Goal: Task Accomplishment & Management: Complete application form

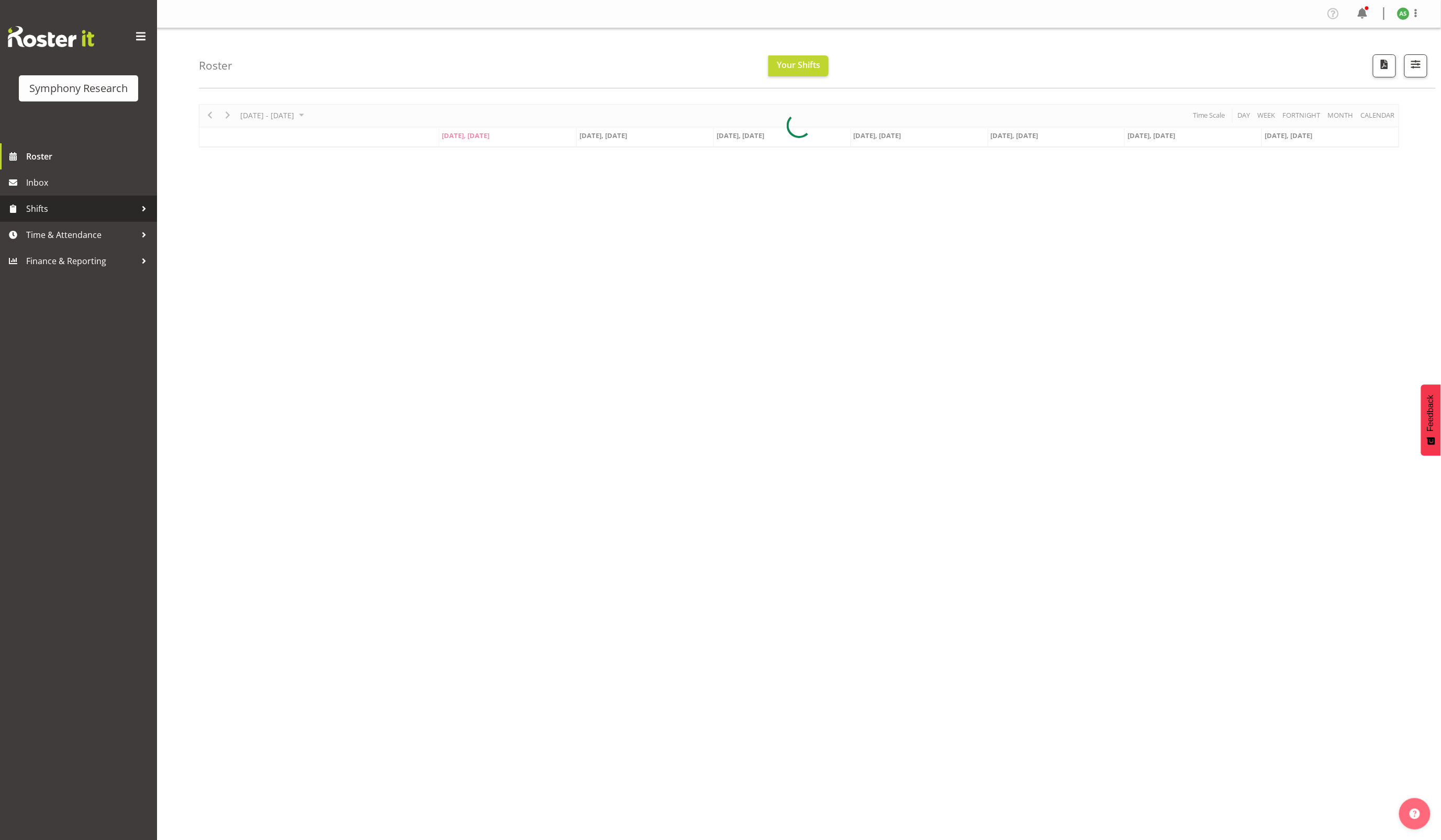
click at [65, 207] on span "Shifts" at bounding box center [81, 209] width 110 height 16
click at [78, 317] on span "Time & Attendance" at bounding box center [81, 319] width 110 height 16
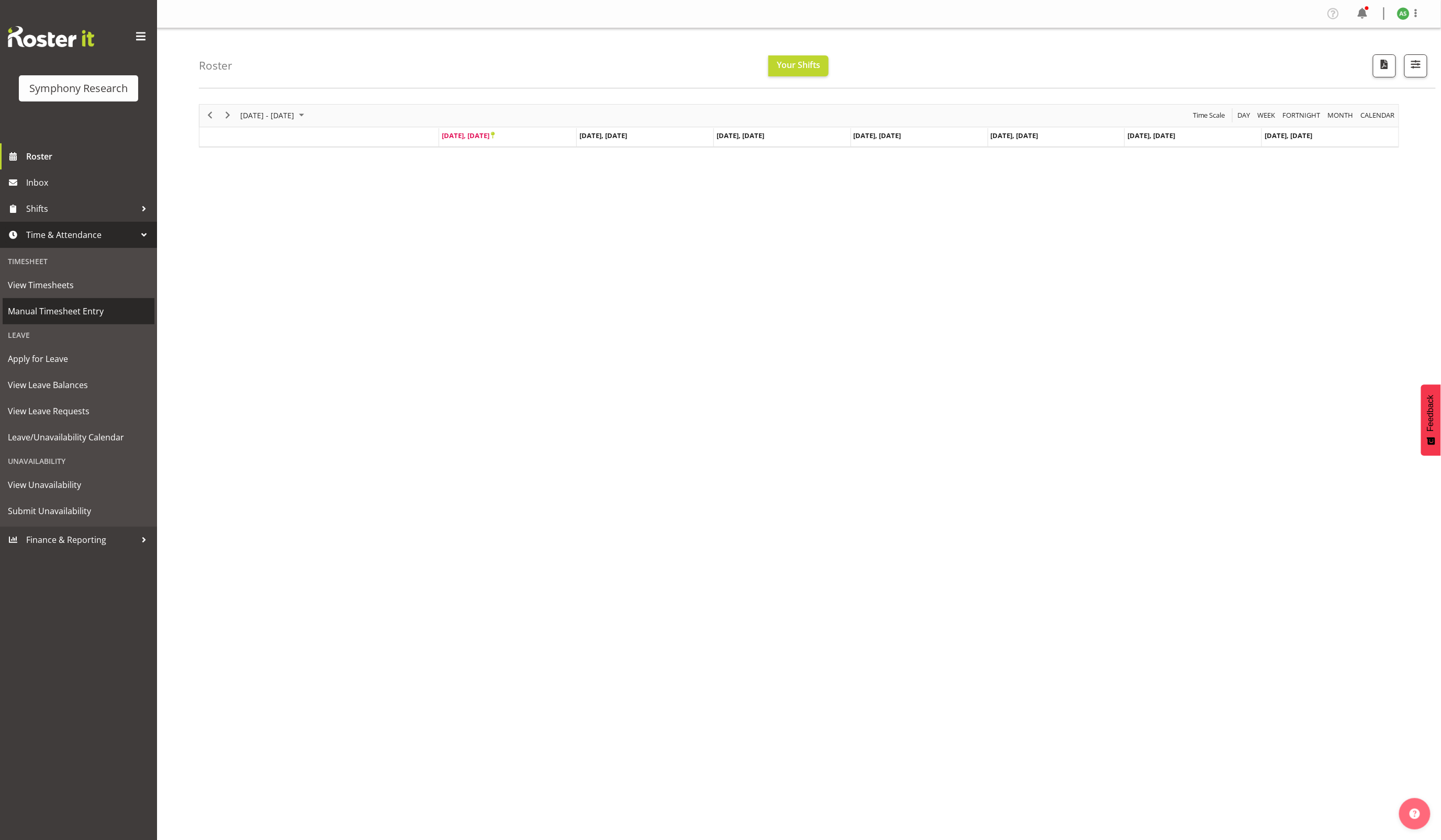
click at [82, 306] on span "Manual Timesheet Entry" at bounding box center [78, 311] width 142 height 16
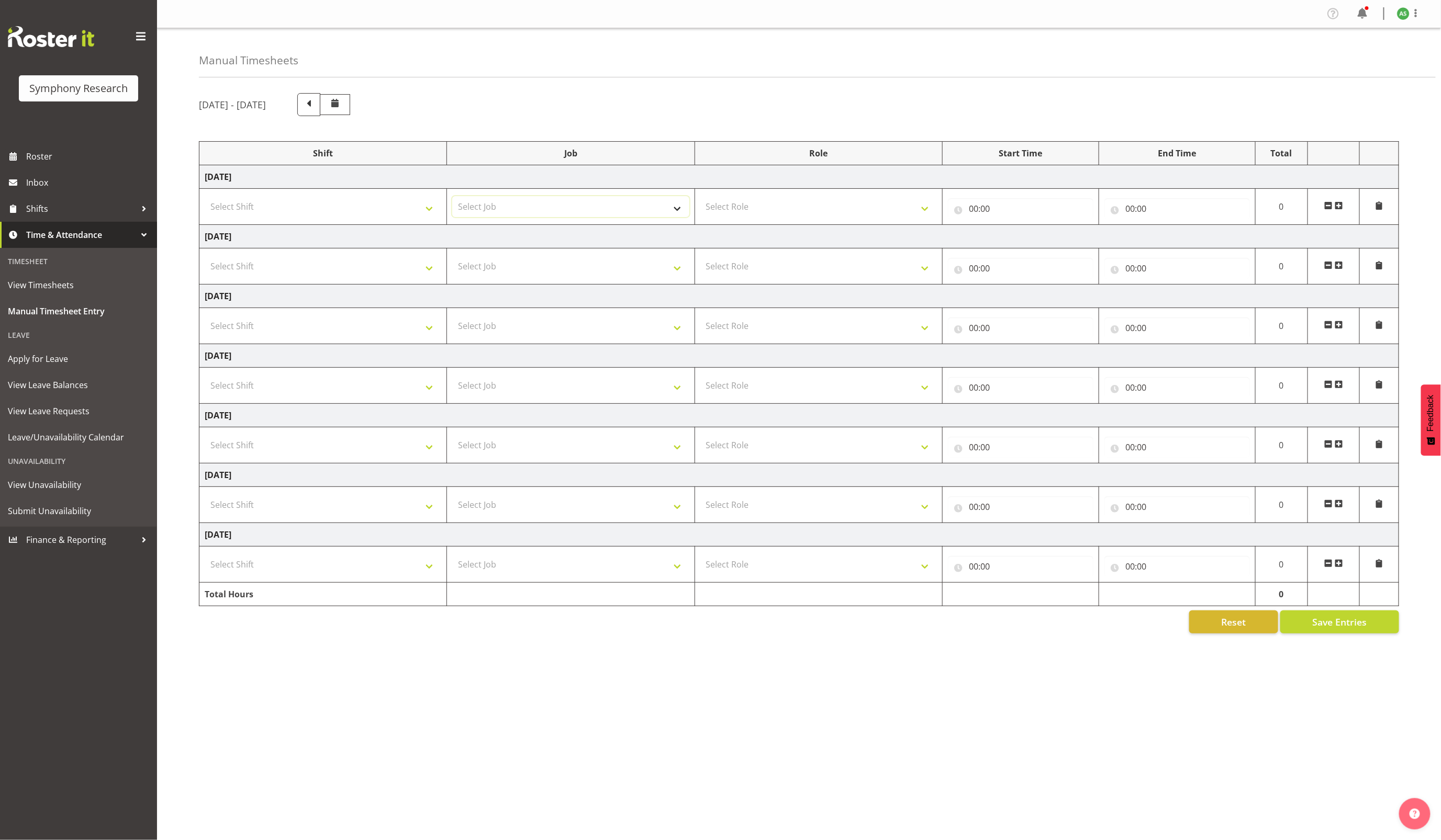
click at [647, 210] on select "Select Job 550060 IF Admin 553492 World Poll Aus Wave 2 Main 2025 553493 World …" at bounding box center [570, 207] width 236 height 21
click at [759, 209] on select "Select Role Briefing Interviewing" at bounding box center [818, 207] width 236 height 21
select select "47"
click at [700, 198] on select "Select Role Briefing Interviewing" at bounding box center [818, 207] width 236 height 21
click at [763, 212] on select "Briefing Interviewing" at bounding box center [818, 207] width 236 height 21
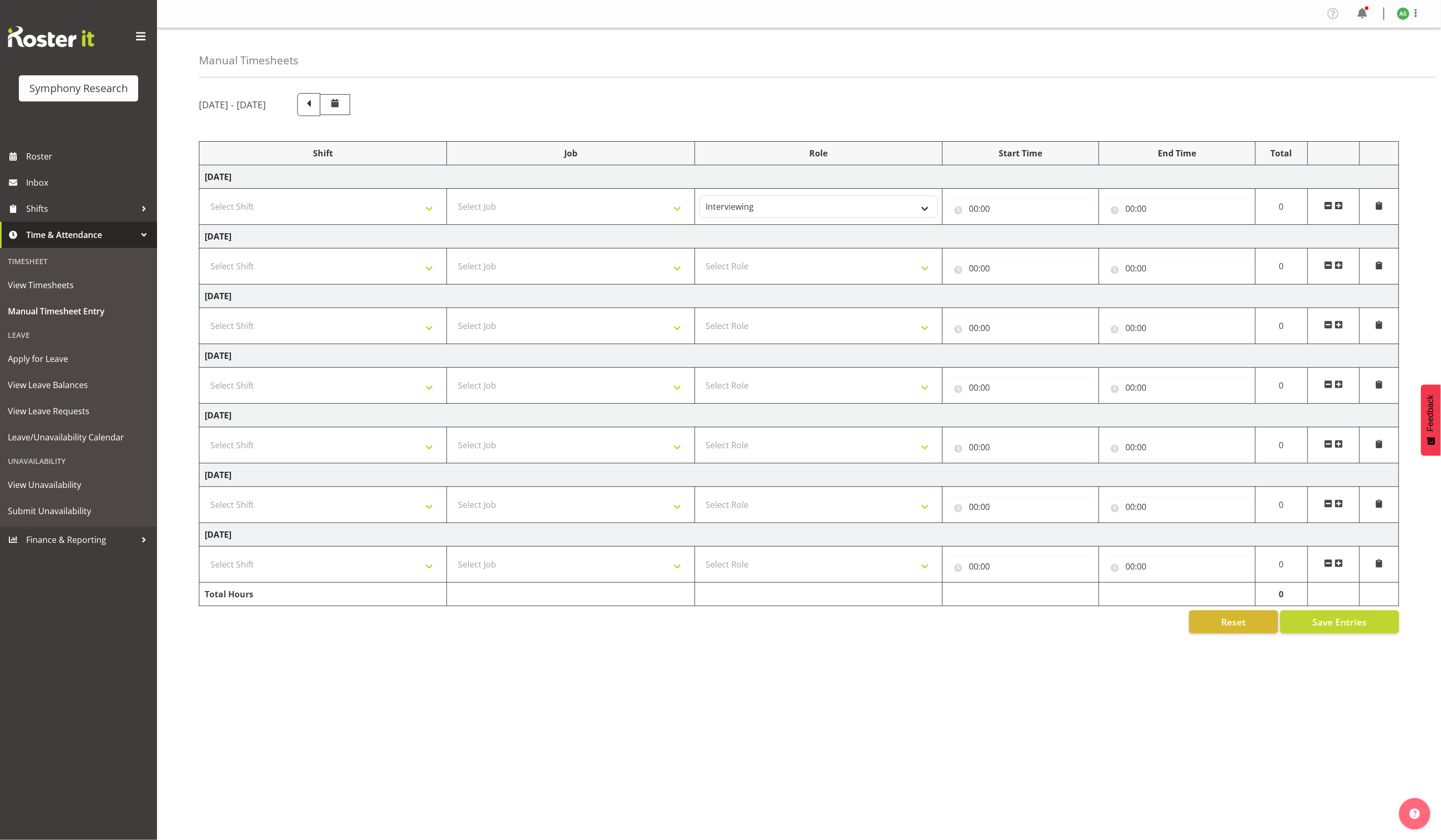
click at [700, 198] on select "Briefing Interviewing" at bounding box center [818, 207] width 236 height 21
click at [777, 212] on select "Briefing Interviewing" at bounding box center [818, 207] width 236 height 21
click at [1339, 204] on span at bounding box center [1339, 205] width 8 height 8
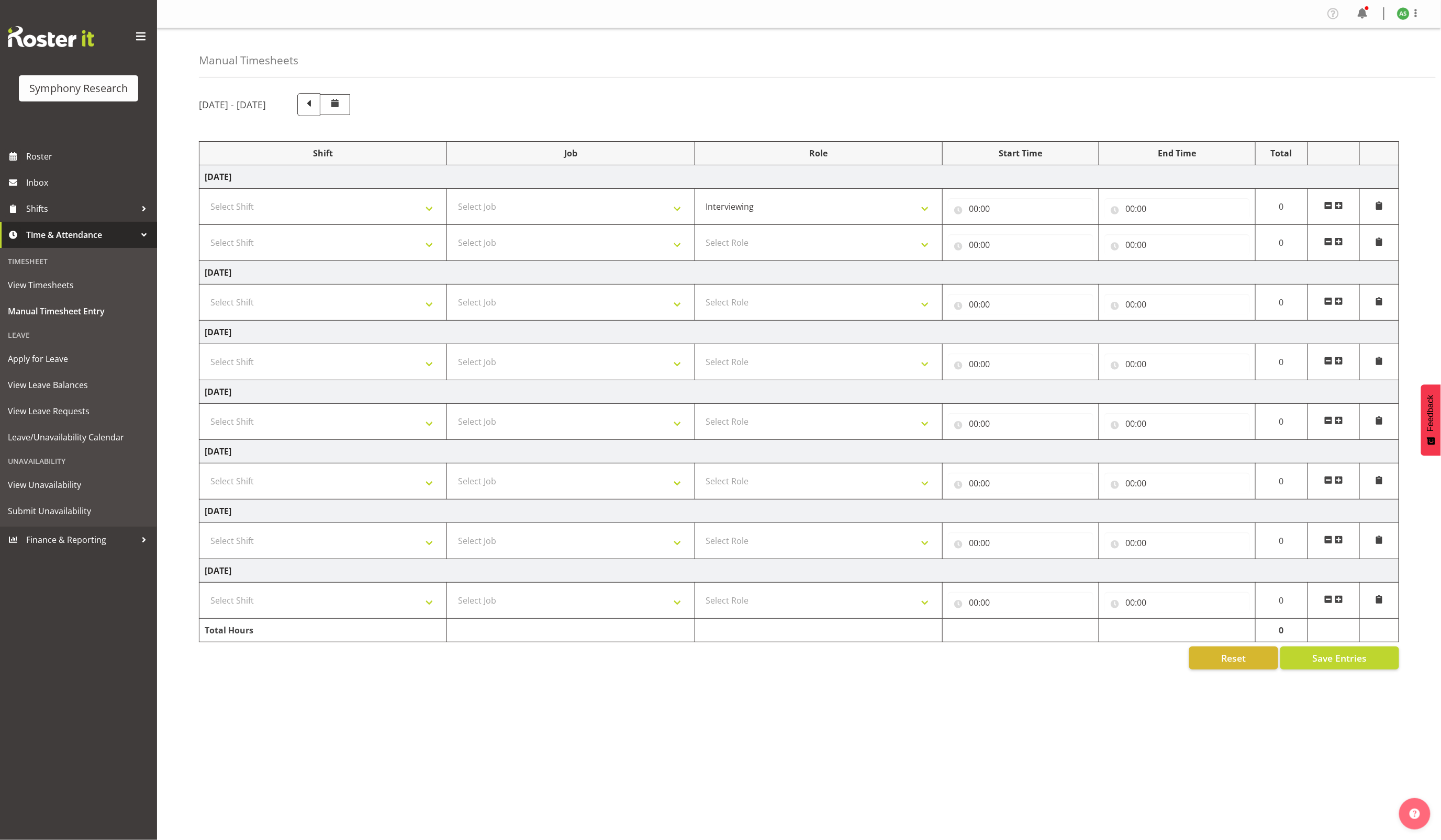
click at [1340, 204] on span at bounding box center [1339, 205] width 8 height 8
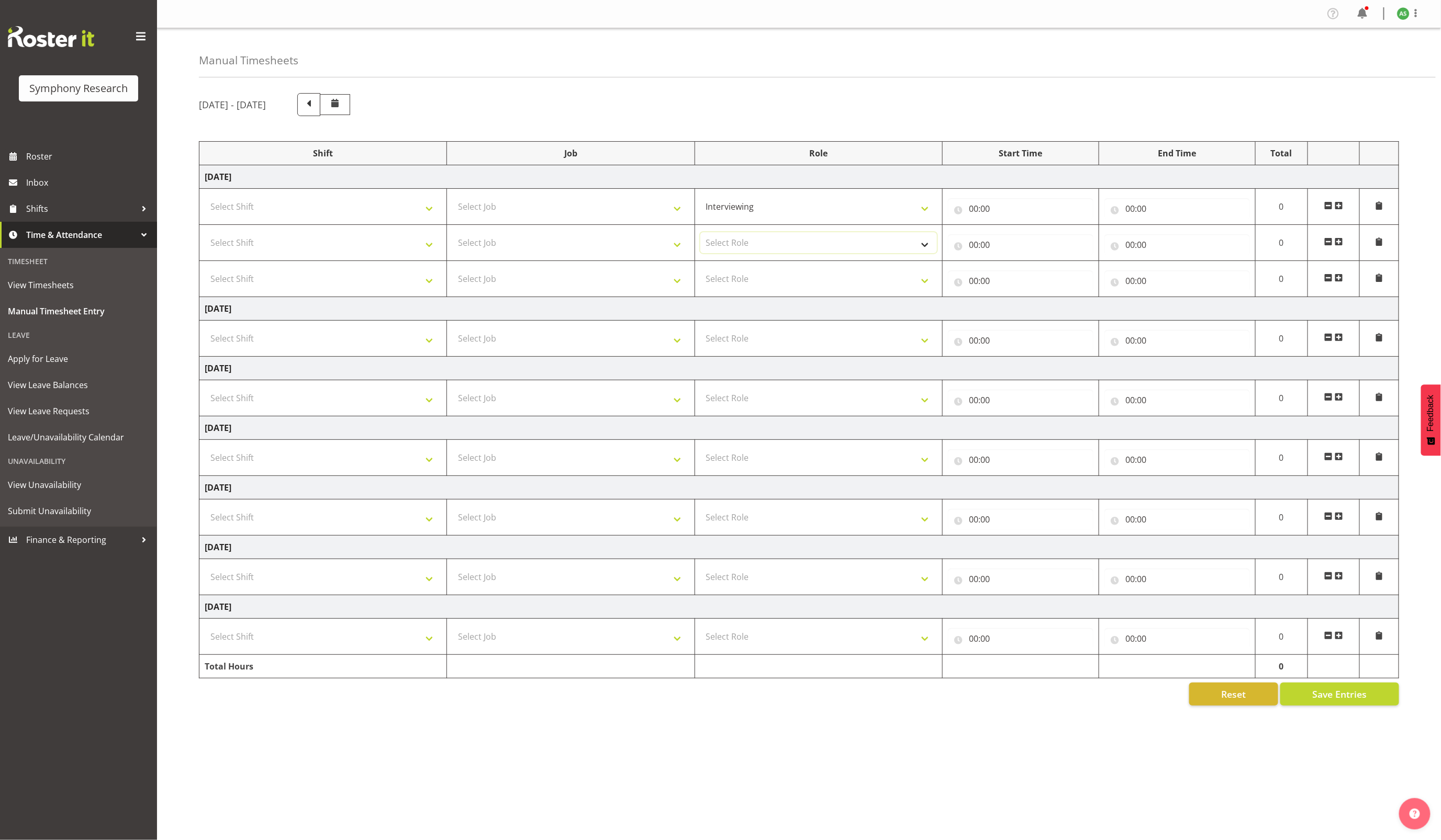
click at [897, 249] on select "Select Role Briefing Interviewing" at bounding box center [818, 242] width 236 height 21
select select "47"
click at [700, 234] on select "Select Role Briefing Interviewing" at bounding box center [818, 242] width 236 height 21
click at [881, 269] on td "Select Role Briefing Interviewing" at bounding box center [818, 279] width 247 height 36
click at [882, 280] on select "Select Role Briefing Interviewing" at bounding box center [818, 279] width 236 height 21
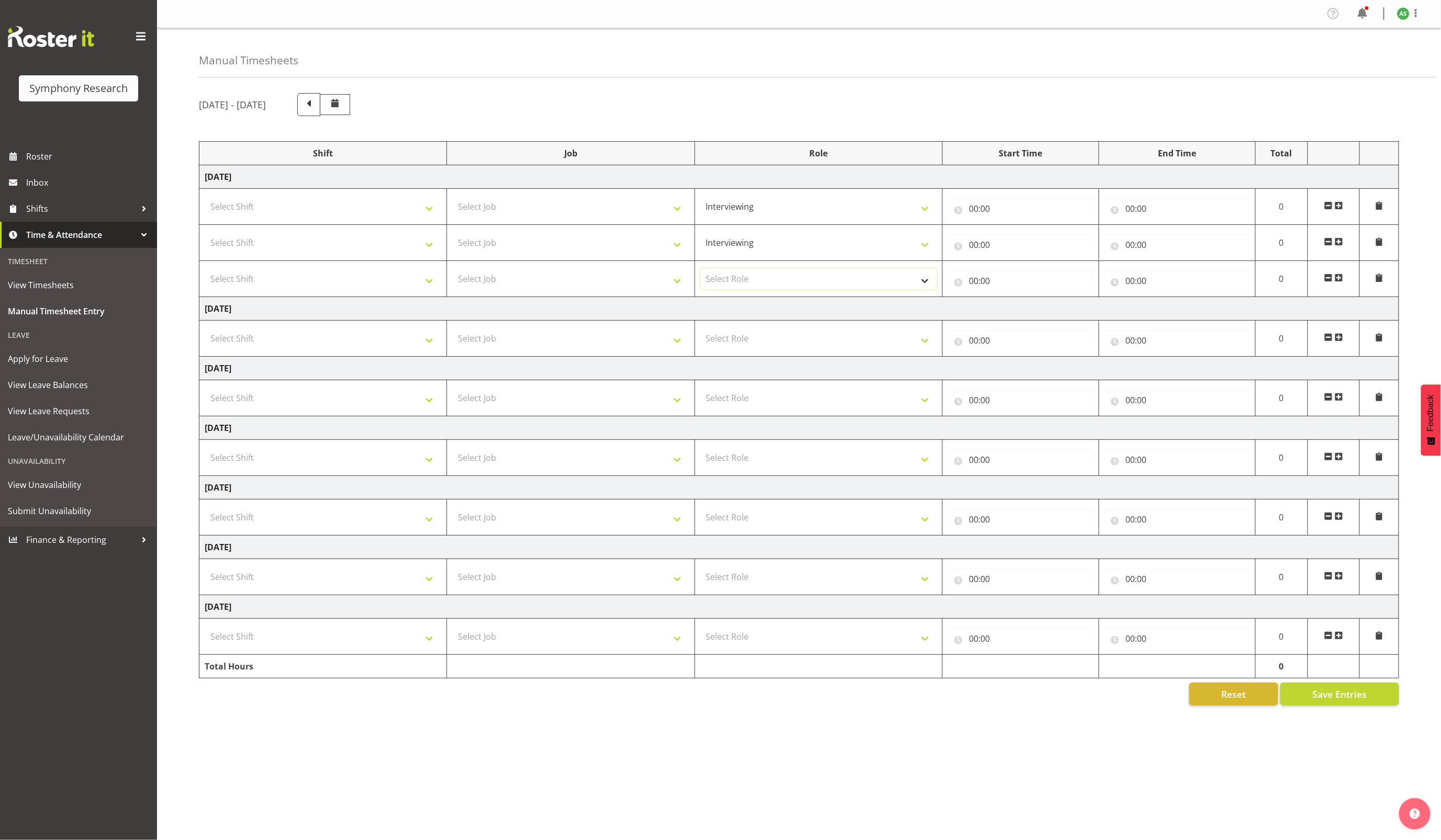
select select "47"
click at [700, 271] on select "Select Role Briefing Interviewing" at bounding box center [818, 279] width 236 height 21
click at [610, 217] on select "Select Job 550060 IF Admin 553492 World Poll Aus Wave 2 Main 2025 553493 World …" at bounding box center [570, 207] width 236 height 21
select select "10587"
click at [452, 198] on select "Select Job 550060 IF Admin 553492 World Poll Aus Wave 2 Main 2025 553493 World …" at bounding box center [570, 207] width 236 height 21
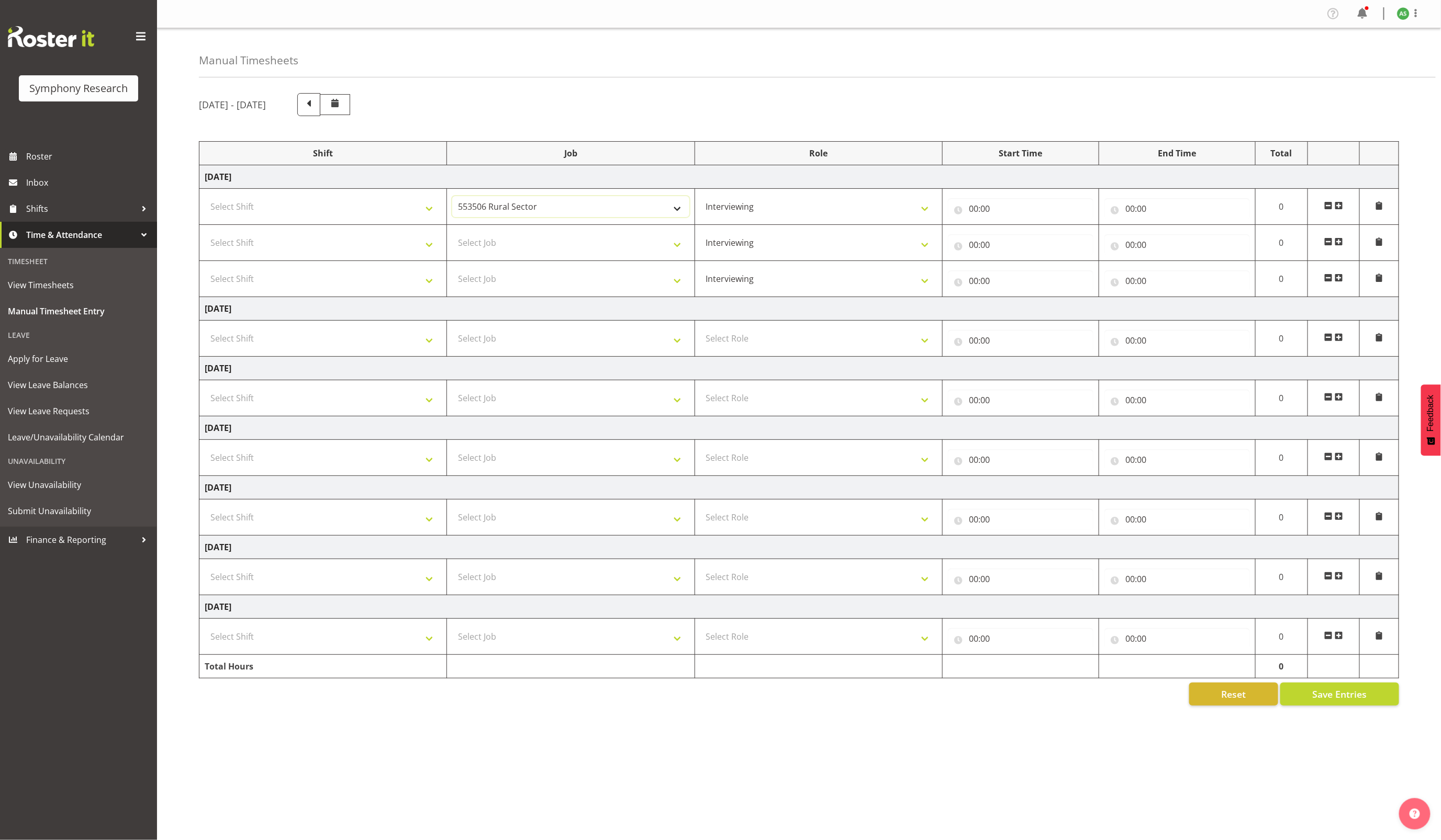
click at [612, 214] on select "550060 IF Admin 553492 World Poll Aus Wave 2 Main 2025 553493 World Poll NZ Wav…" at bounding box center [570, 207] width 236 height 21
click at [976, 204] on input "00:00" at bounding box center [1021, 209] width 146 height 21
click at [1015, 239] on select "00 01 02 03 04 05 06 07 08 09 10 11 12 13 14 15 16 17 18 19 20 21 22 23" at bounding box center [1019, 236] width 23 height 21
select select "10"
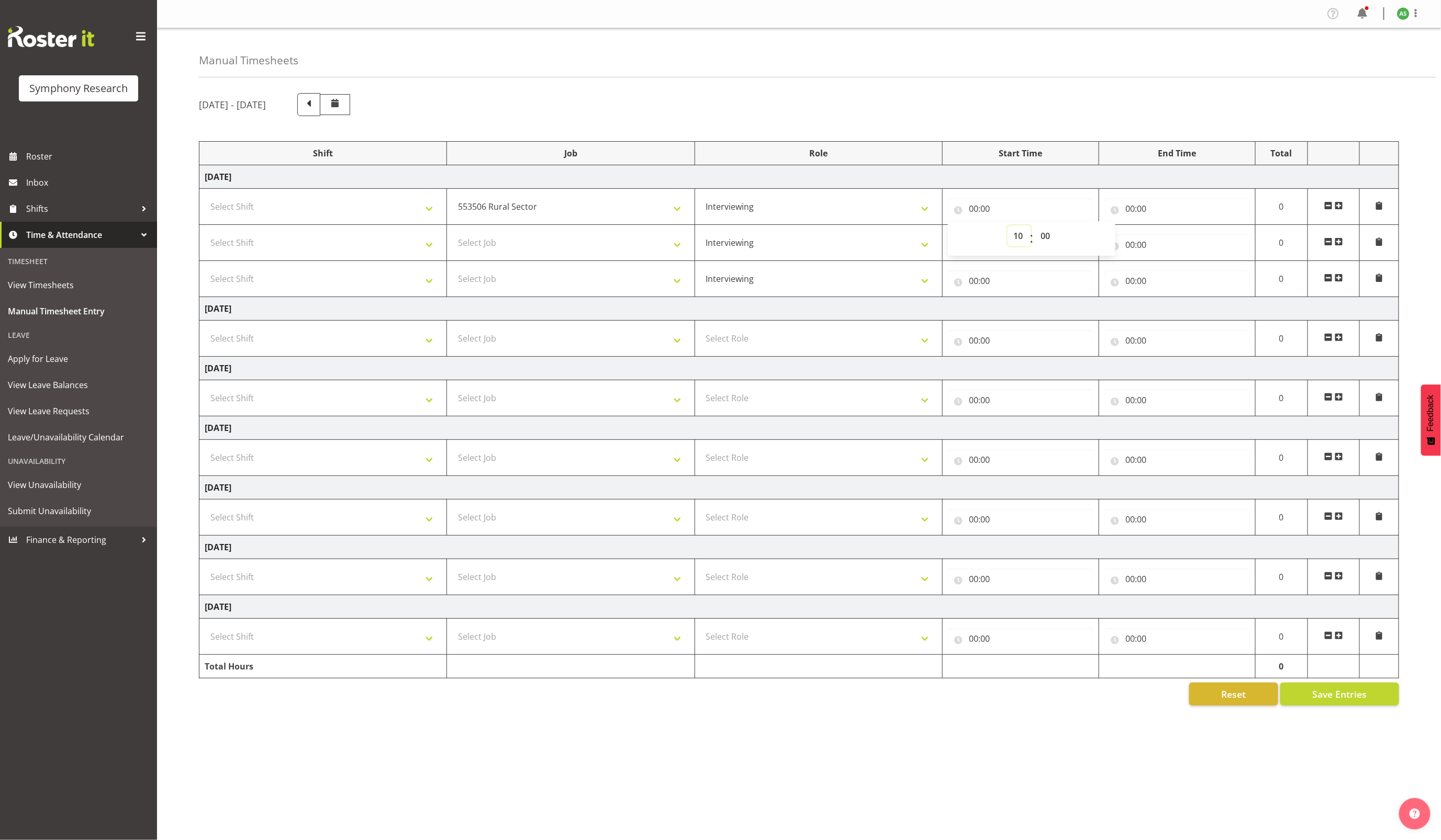
click at [1007, 227] on select "00 01 02 03 04 05 06 07 08 09 10 11 12 13 14 15 16 17 18 19 20 21 22 23" at bounding box center [1019, 236] width 23 height 21
type input "10:00"
click at [1130, 209] on input "00:00" at bounding box center [1177, 209] width 146 height 21
click at [1170, 234] on select "00 01 02 03 04 05 06 07 08 09 10 11 12 13 14 15 16 17 18 19 20 21 22 23" at bounding box center [1176, 236] width 23 height 21
select select "12"
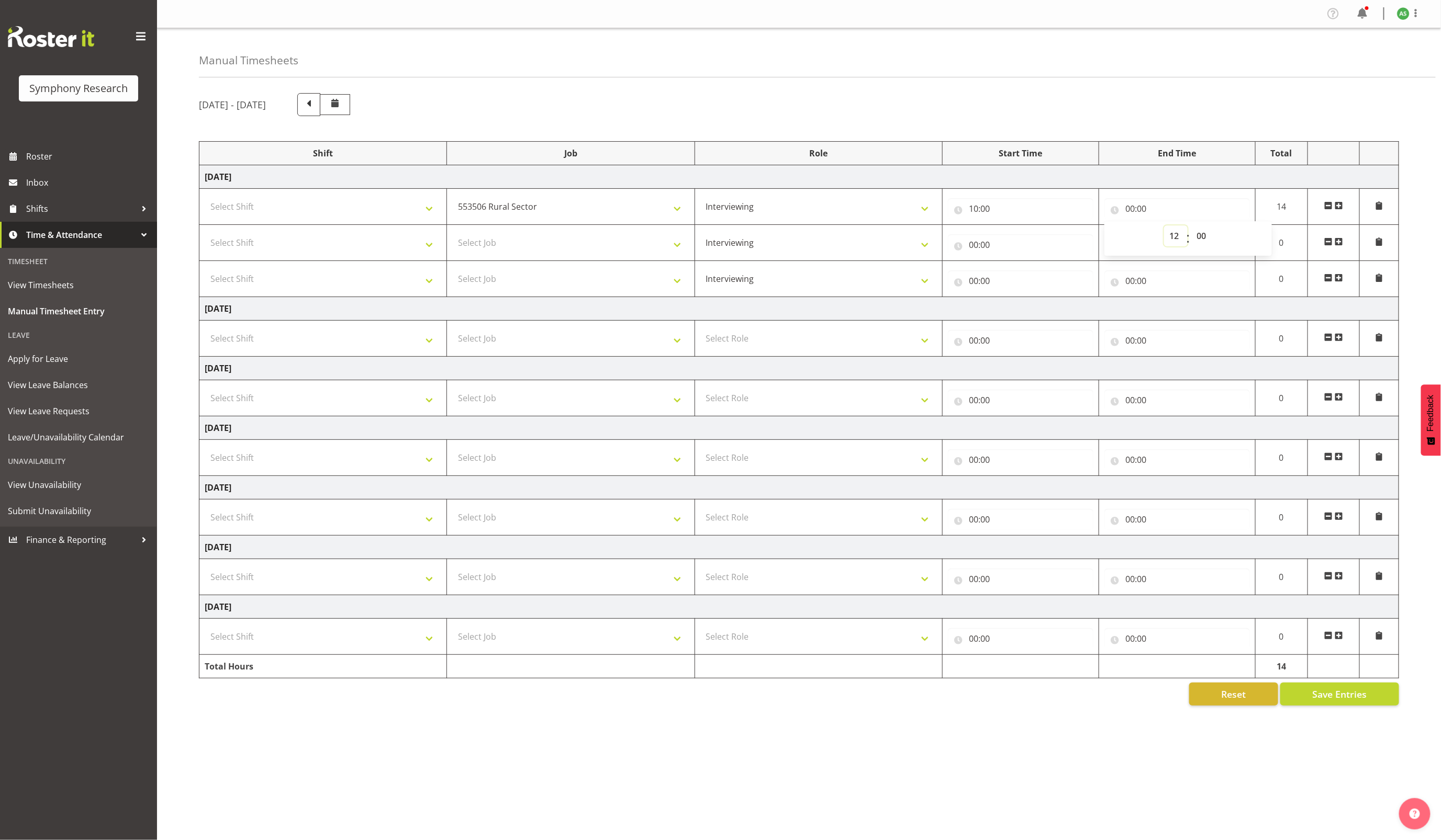
click at [1164, 227] on select "00 01 02 03 04 05 06 07 08 09 10 11 12 13 14 15 16 17 18 19 20 21 22 23" at bounding box center [1176, 236] width 23 height 21
type input "12:00"
click at [1172, 231] on select "00 01 02 03 04 05 06 07 08 09 10 11 12 13 14 15 16 17 18 19 20 21 22 23" at bounding box center [1176, 236] width 23 height 21
select select "13"
click at [1164, 227] on select "00 01 02 03 04 05 06 07 08 09 10 11 12 13 14 15 16 17 18 19 20 21 22 23" at bounding box center [1176, 236] width 23 height 21
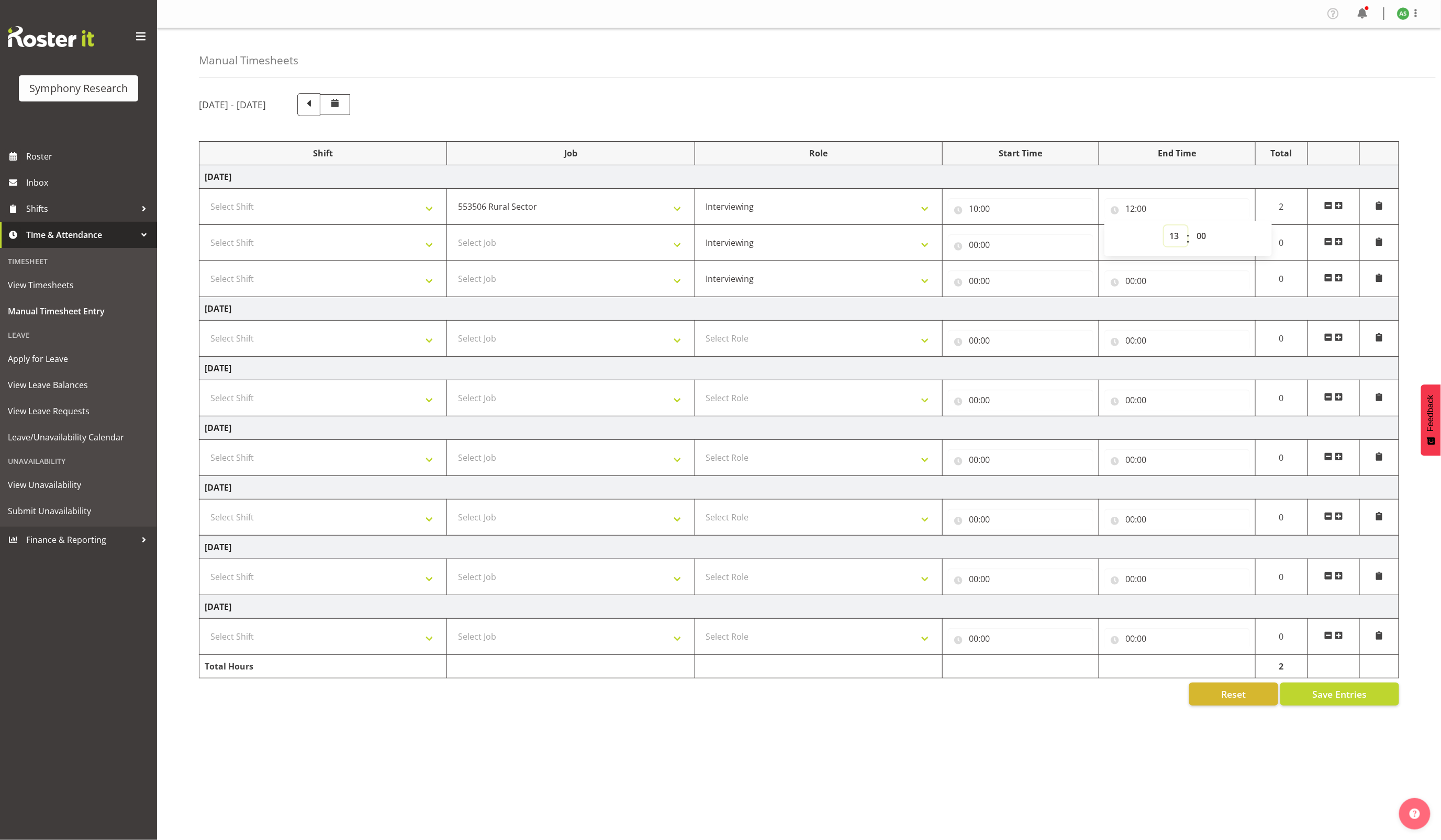
type input "13:00"
click at [1145, 205] on input "13:00" at bounding box center [1177, 209] width 146 height 21
click at [1145, 206] on input "13:00" at bounding box center [1177, 209] width 146 height 21
click at [1202, 231] on select "00 01 02 03 04 05 06 07 08 09 10 11 12 13 14 15 16 17 18 19 20 21 22 23 24 25 2…" at bounding box center [1203, 236] width 23 height 21
select select "30"
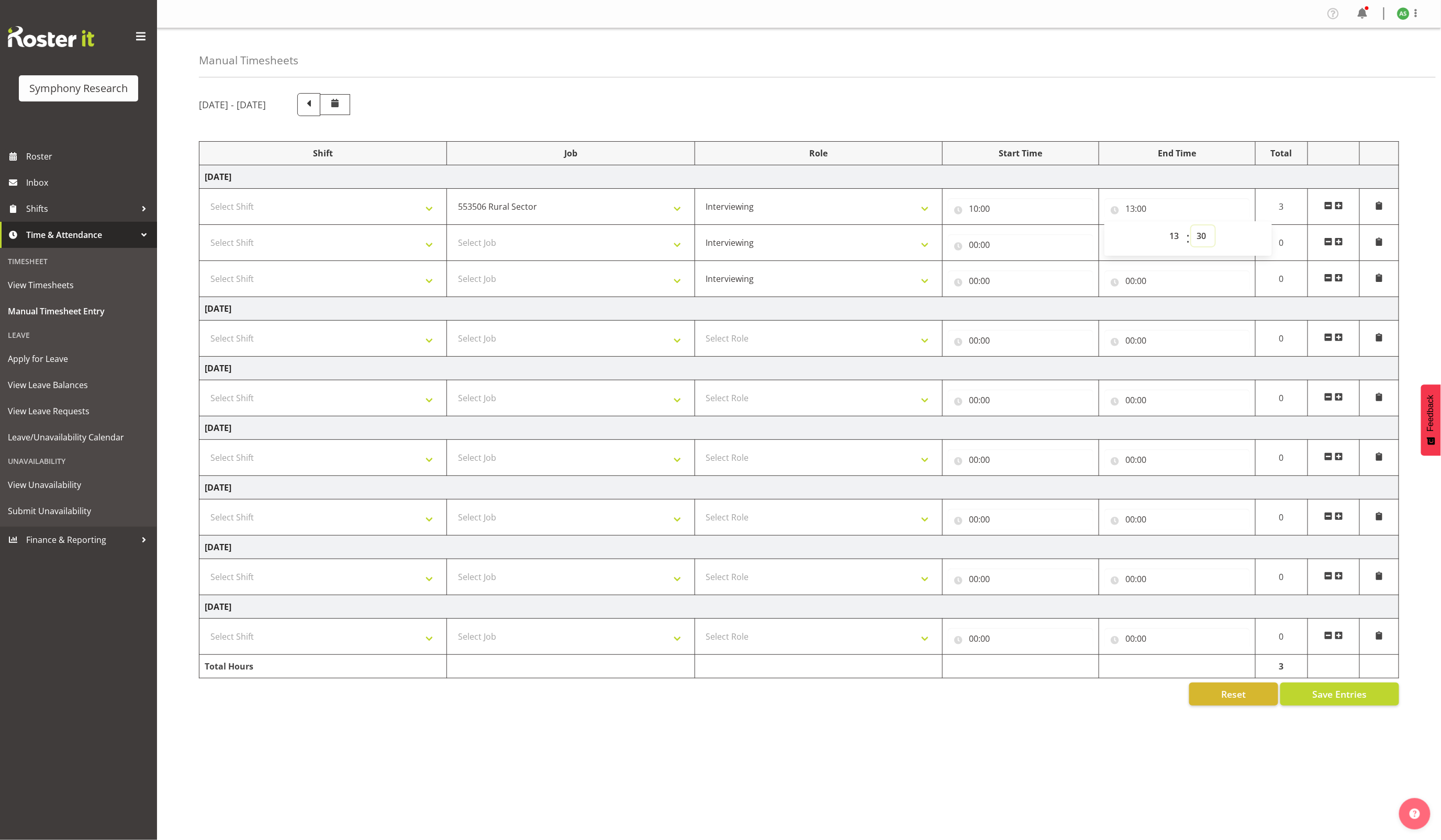
click at [1192, 227] on select "00 01 02 03 04 05 06 07 08 09 10 11 12 13 14 15 16 17 18 19 20 21 22 23 24 25 2…" at bounding box center [1203, 236] width 23 height 21
type input "13:30"
click at [974, 243] on input "00:00" at bounding box center [1021, 245] width 146 height 21
click at [1020, 271] on select "00 01 02 03 04 05 06 07 08 09 10 11 12 13 14 15 16 17 18 19 20 21 22 23" at bounding box center [1019, 272] width 23 height 21
select select "14"
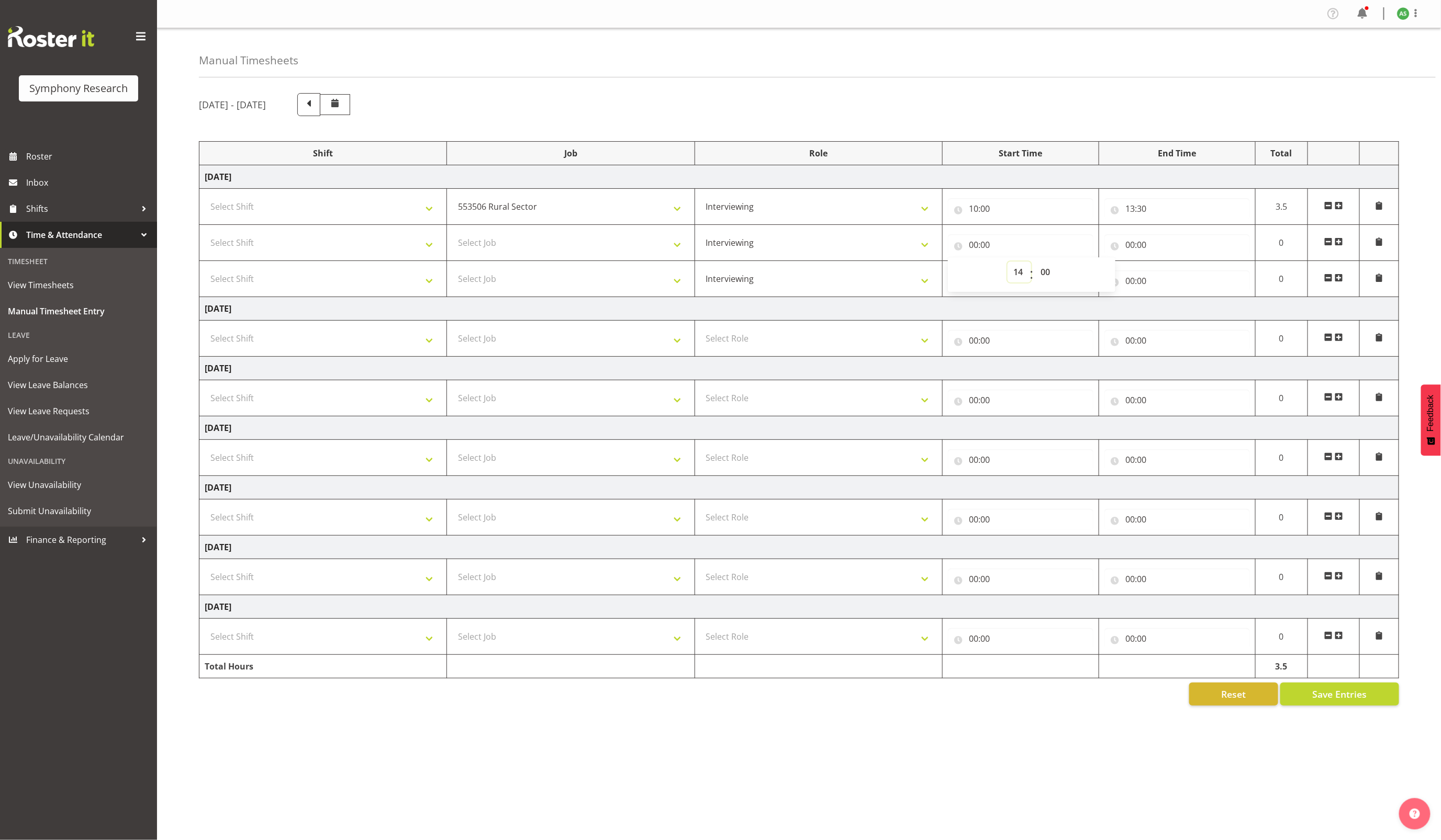
click at [1007, 264] on select "00 01 02 03 04 05 06 07 08 09 10 11 12 13 14 15 16 17 18 19 20 21 22 23" at bounding box center [1019, 272] width 23 height 21
type input "14:00"
click at [1131, 242] on input "00:00" at bounding box center [1177, 245] width 146 height 21
click at [1130, 242] on input "00:00" at bounding box center [1177, 245] width 146 height 21
click at [1128, 244] on input "00:00" at bounding box center [1177, 245] width 146 height 21
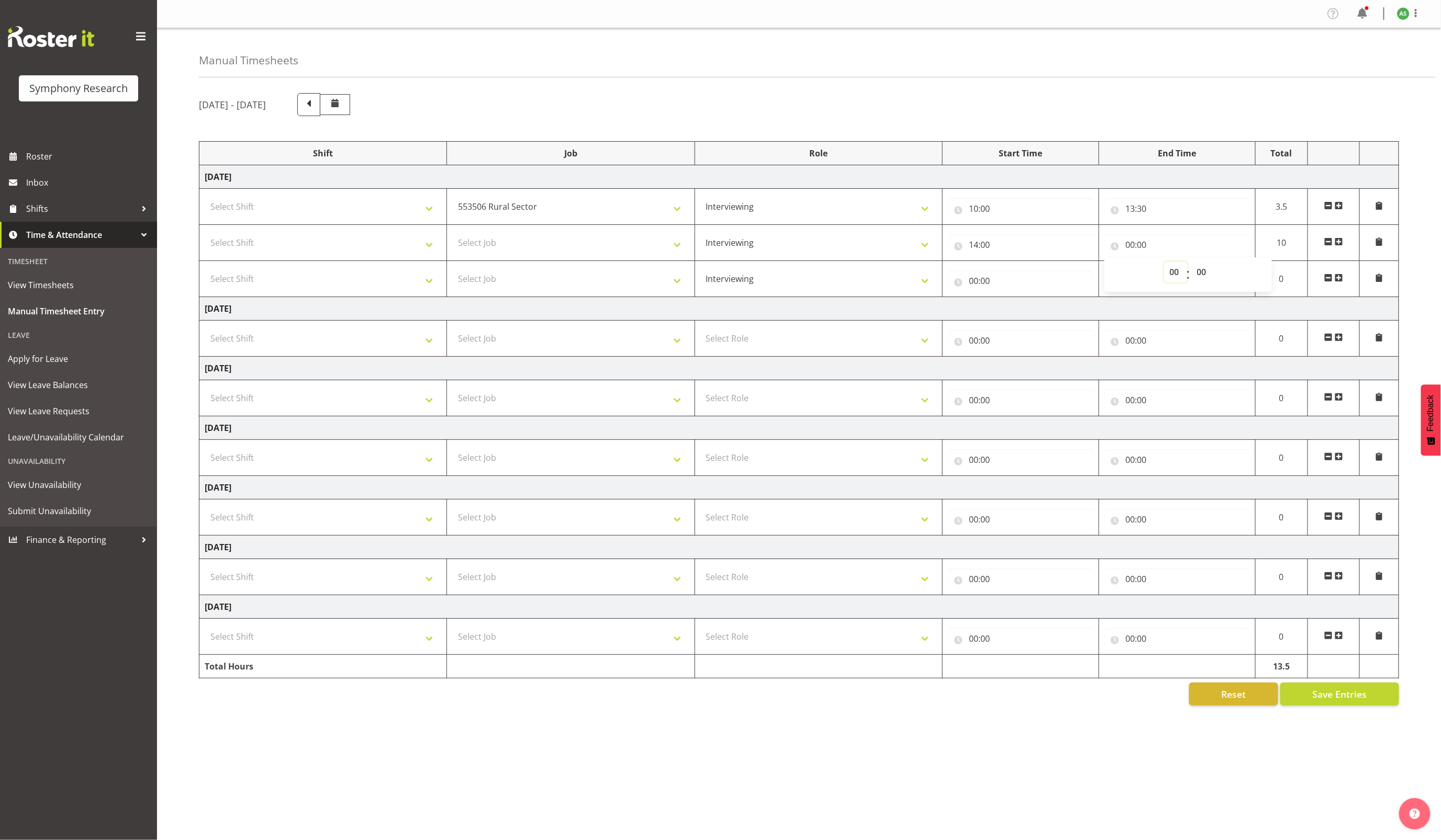
click at [1172, 271] on select "00 01 02 03 04 05 06 07 08 09 10 11 12 13 14 15 16 17 18 19 20 21 22 23" at bounding box center [1176, 272] width 23 height 21
select select "16"
click at [1164, 264] on select "00 01 02 03 04 05 06 07 08 09 10 11 12 13 14 15 16 17 18 19 20 21 22 23" at bounding box center [1176, 272] width 23 height 21
type input "16:00"
click at [598, 246] on select "Select Job 550060 IF Admin 553492 World Poll Aus Wave 2 Main 2025 553493 World …" at bounding box center [570, 242] width 236 height 21
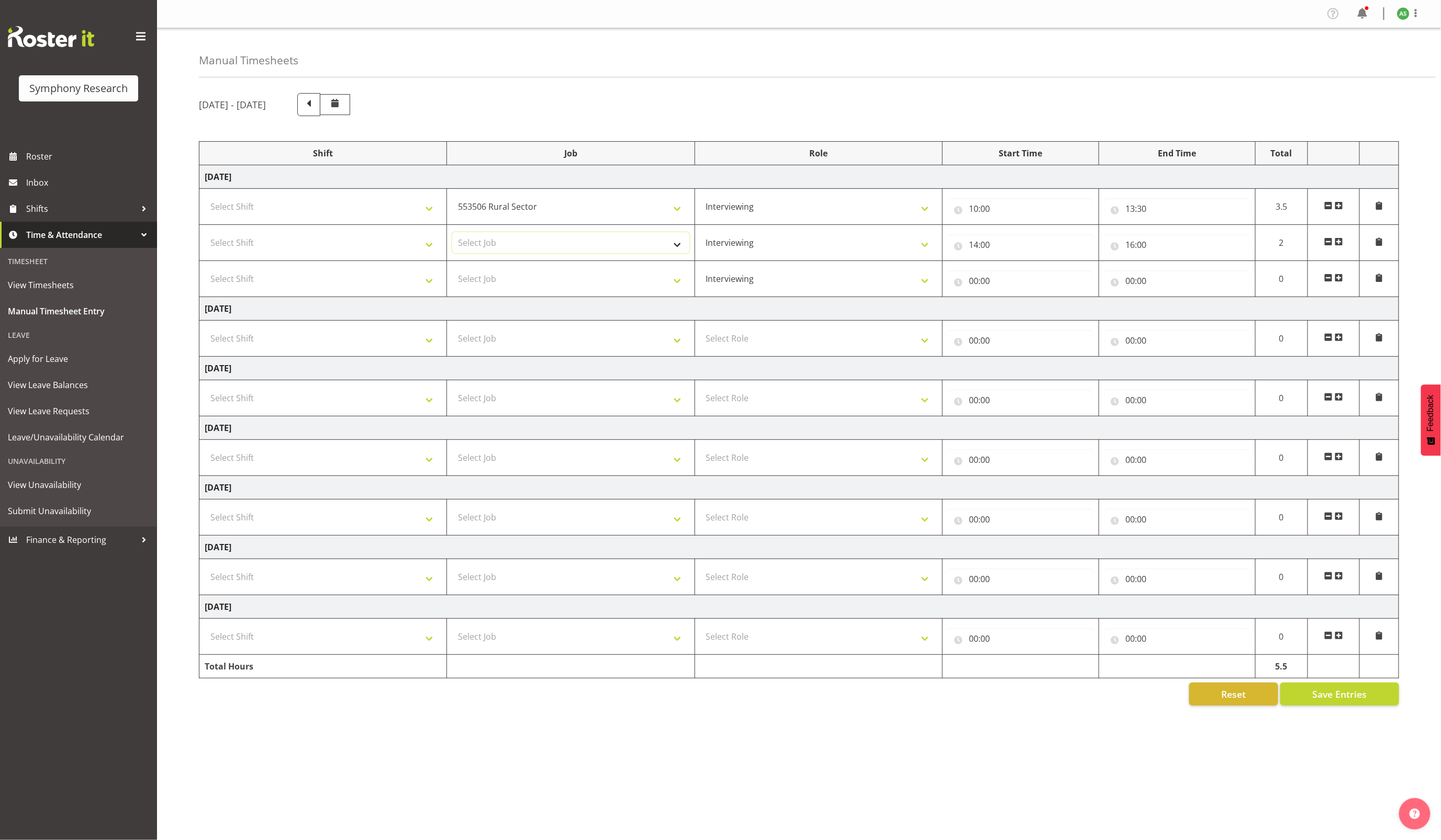
select select "10587"
click at [452, 234] on select "Select Job 550060 IF Admin 553492 World Poll Aus Wave 2 Main 2025 553493 World …" at bounding box center [570, 242] width 236 height 21
click at [412, 209] on select "Select Shift !!Weekend Residential (Roster IT Shift Label) *Business 9/10am ~ 4…" at bounding box center [323, 207] width 236 height 21
select select "26078"
click at [205, 198] on select "Select Shift !!Weekend Residential (Roster IT Shift Label) *Business 9/10am ~ 4…" at bounding box center [323, 207] width 236 height 21
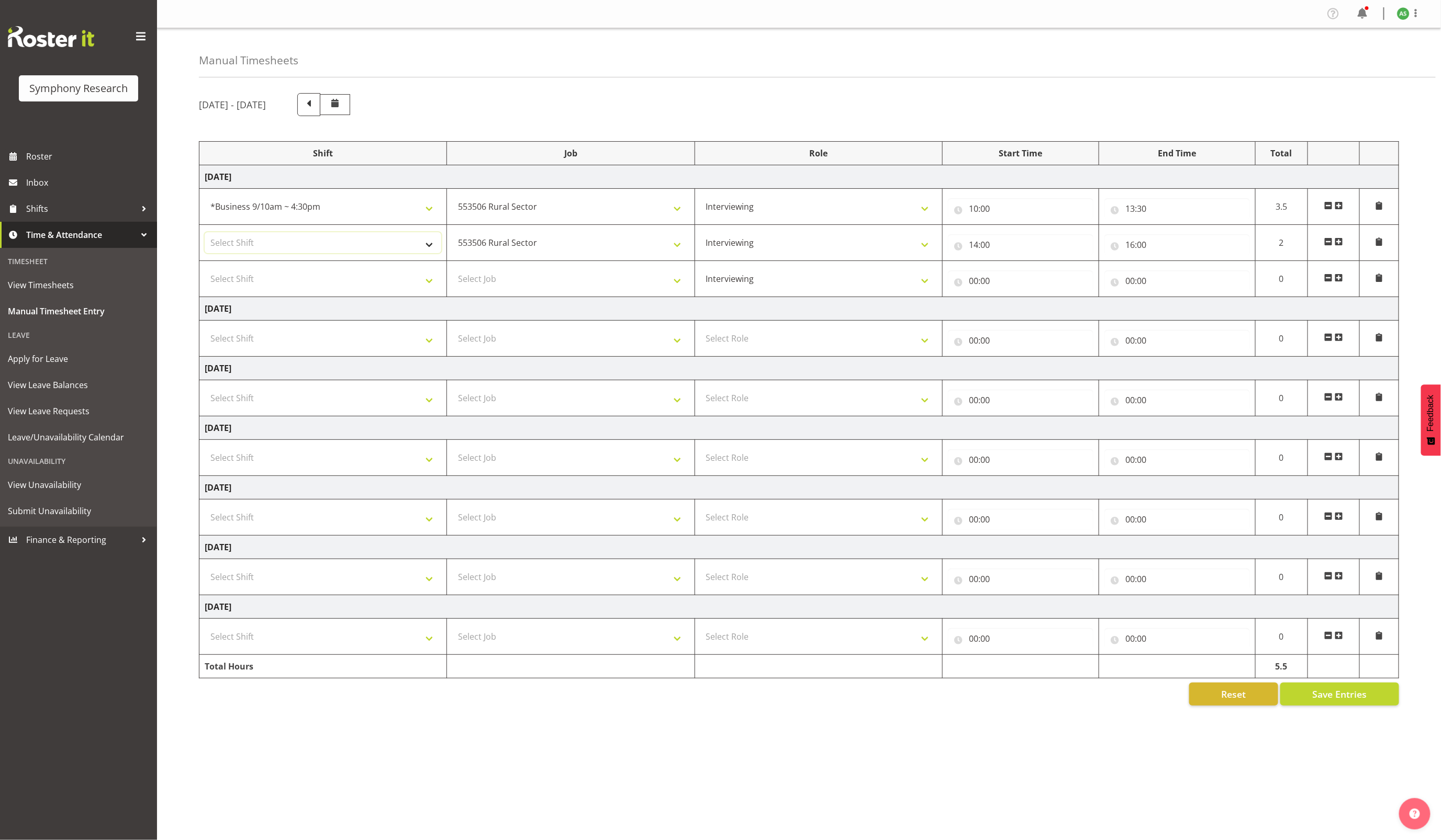
click at [410, 238] on select "Select Shift !!Weekend Residential (Roster IT Shift Label) *Business 9/10am ~ 4…" at bounding box center [323, 242] width 236 height 21
select select "26078"
click at [205, 234] on select "Select Shift !!Weekend Residential (Roster IT Shift Label) *Business 9/10am ~ 4…" at bounding box center [323, 242] width 236 height 21
click at [425, 280] on select "Select Shift !!Weekend Residential (Roster IT Shift Label) *Business 9/10am ~ 4…" at bounding box center [323, 279] width 236 height 21
select select "56692"
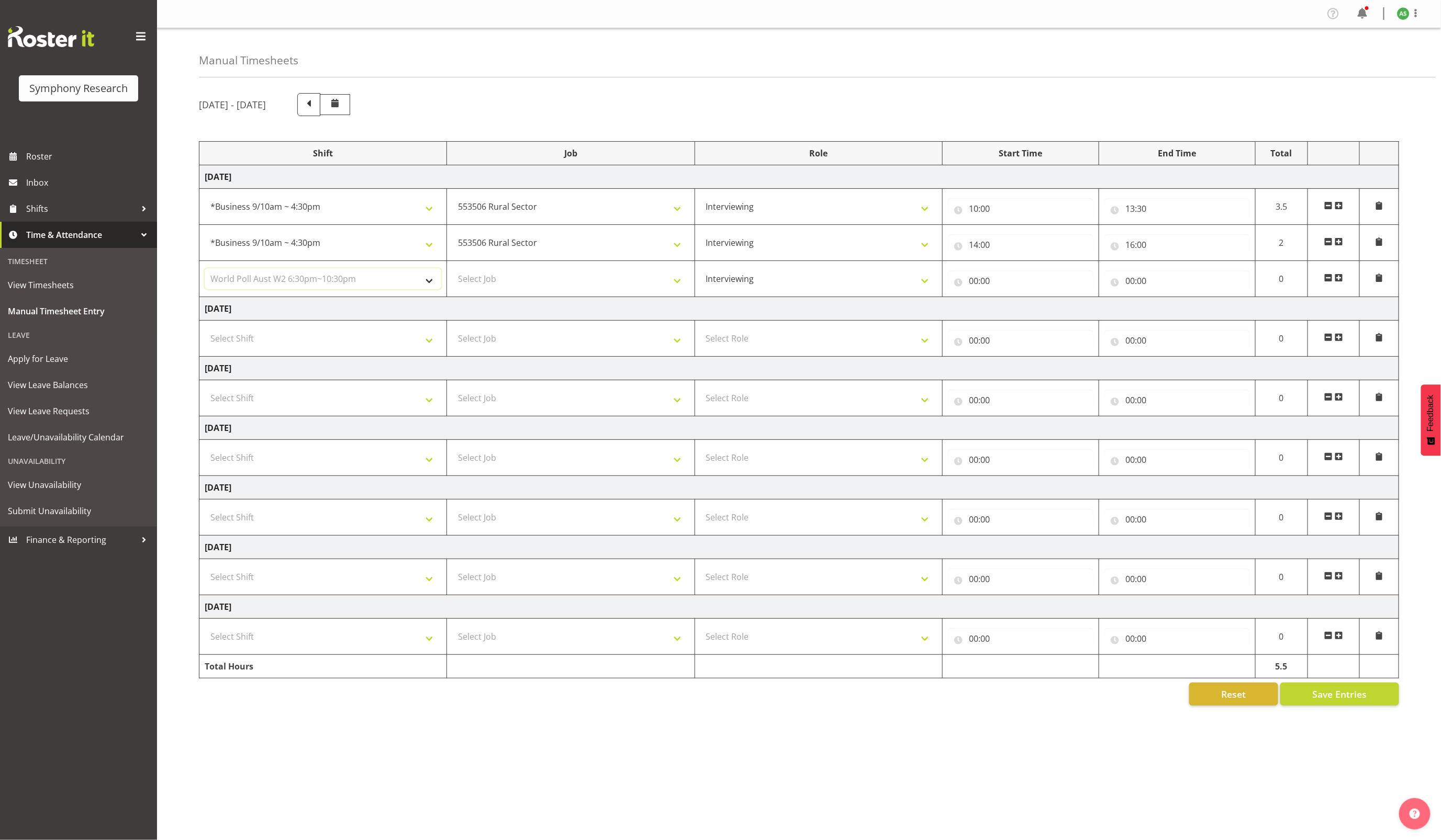
click at [205, 271] on select "Select Shift !!Weekend Residential (Roster IT Shift Label) *Business 9/10am ~ 4…" at bounding box center [323, 279] width 236 height 21
click at [563, 281] on select "Select Job 550060 IF Admin 553492 World Poll Aus Wave 2 Main 2025 553493 World …" at bounding box center [570, 279] width 236 height 21
select select "10499"
click at [452, 271] on select "Select Job 550060 IF Admin 553492 World Poll Aus Wave 2 Main 2025 553493 World …" at bounding box center [570, 279] width 236 height 21
click at [977, 282] on input "00:00" at bounding box center [1021, 281] width 146 height 21
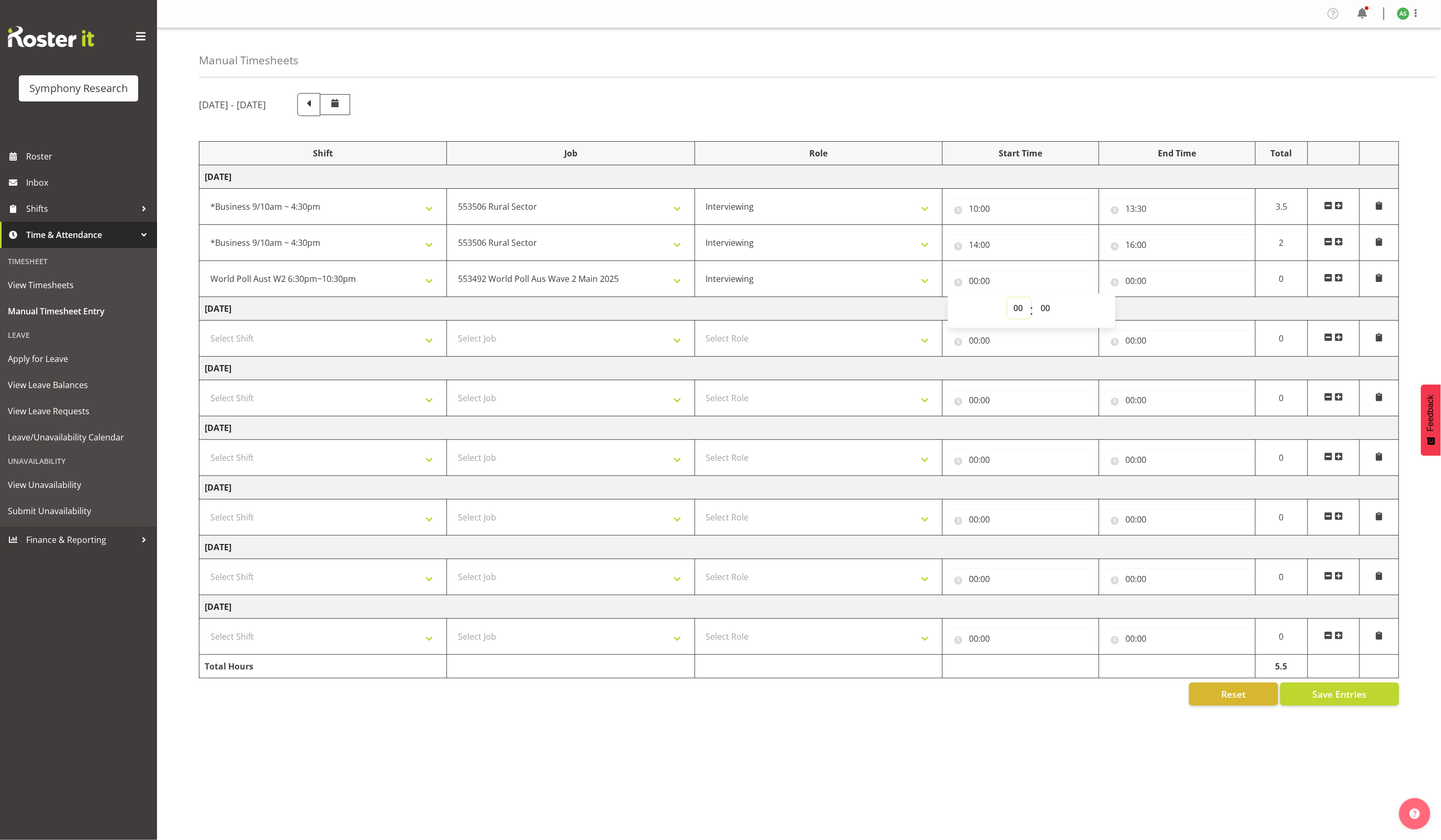
click at [1015, 306] on select "00 01 02 03 04 05 06 07 08 09 10 11 12 13 14 15 16 17 18 19 20 21 22 23" at bounding box center [1019, 308] width 23 height 21
select select "18"
click at [1007, 300] on select "00 01 02 03 04 05 06 07 08 09 10 11 12 13 14 15 16 17 18 19 20 21 22 23" at bounding box center [1019, 308] width 23 height 21
type input "18:00"
click at [985, 284] on input "18:00" at bounding box center [1021, 281] width 146 height 21
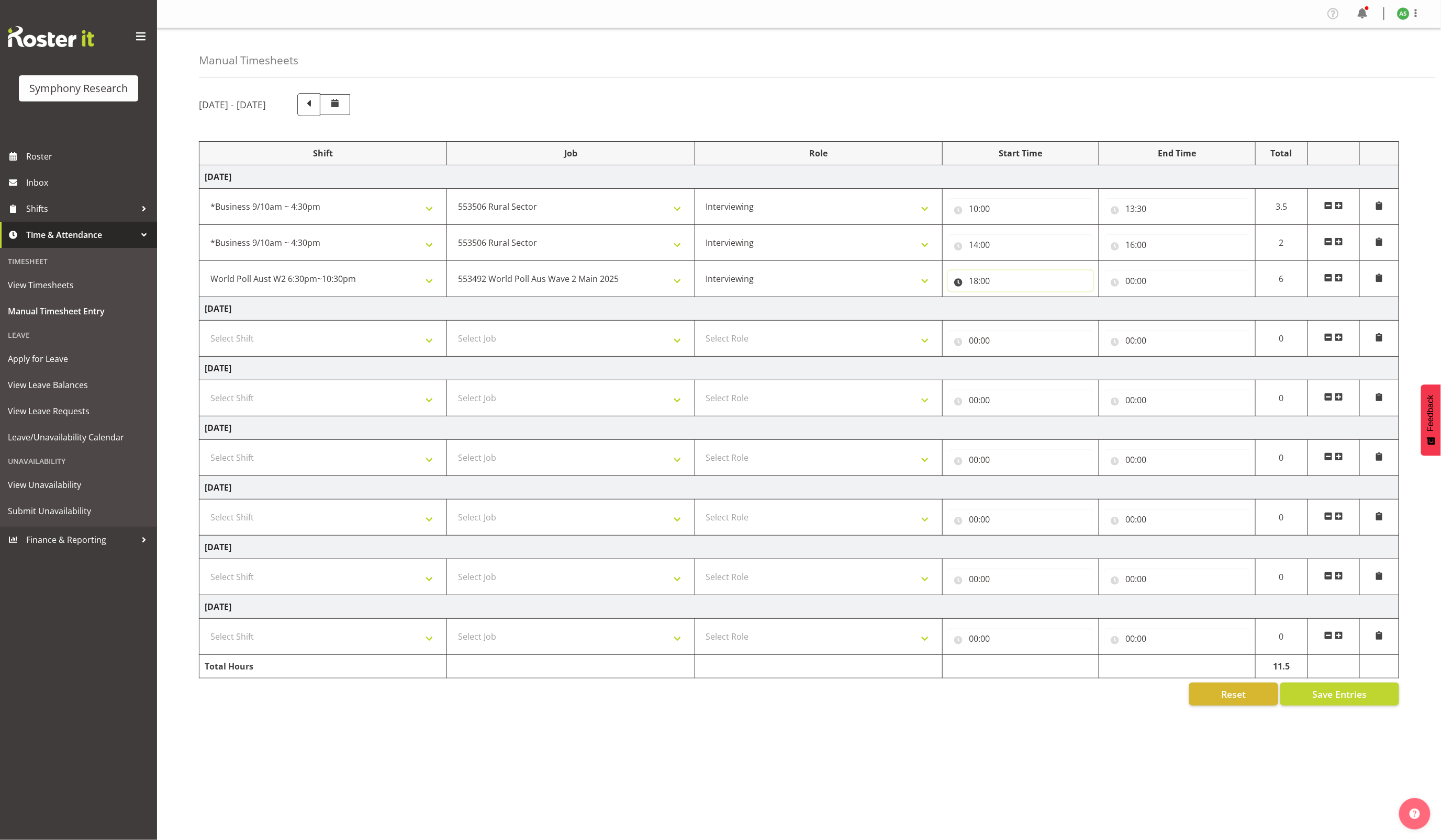
click at [985, 281] on input "18:00" at bounding box center [1021, 281] width 146 height 21
click at [1049, 308] on select "00 01 02 03 04 05 06 07 08 09 10 11 12 13 14 15 16 17 18 19 20 21 22 23 24 25 2…" at bounding box center [1047, 308] width 23 height 21
select select "30"
click at [1035, 300] on select "00 01 02 03 04 05 06 07 08 09 10 11 12 13 14 15 16 17 18 19 20 21 22 23 24 25 2…" at bounding box center [1047, 308] width 23 height 21
type input "18:30"
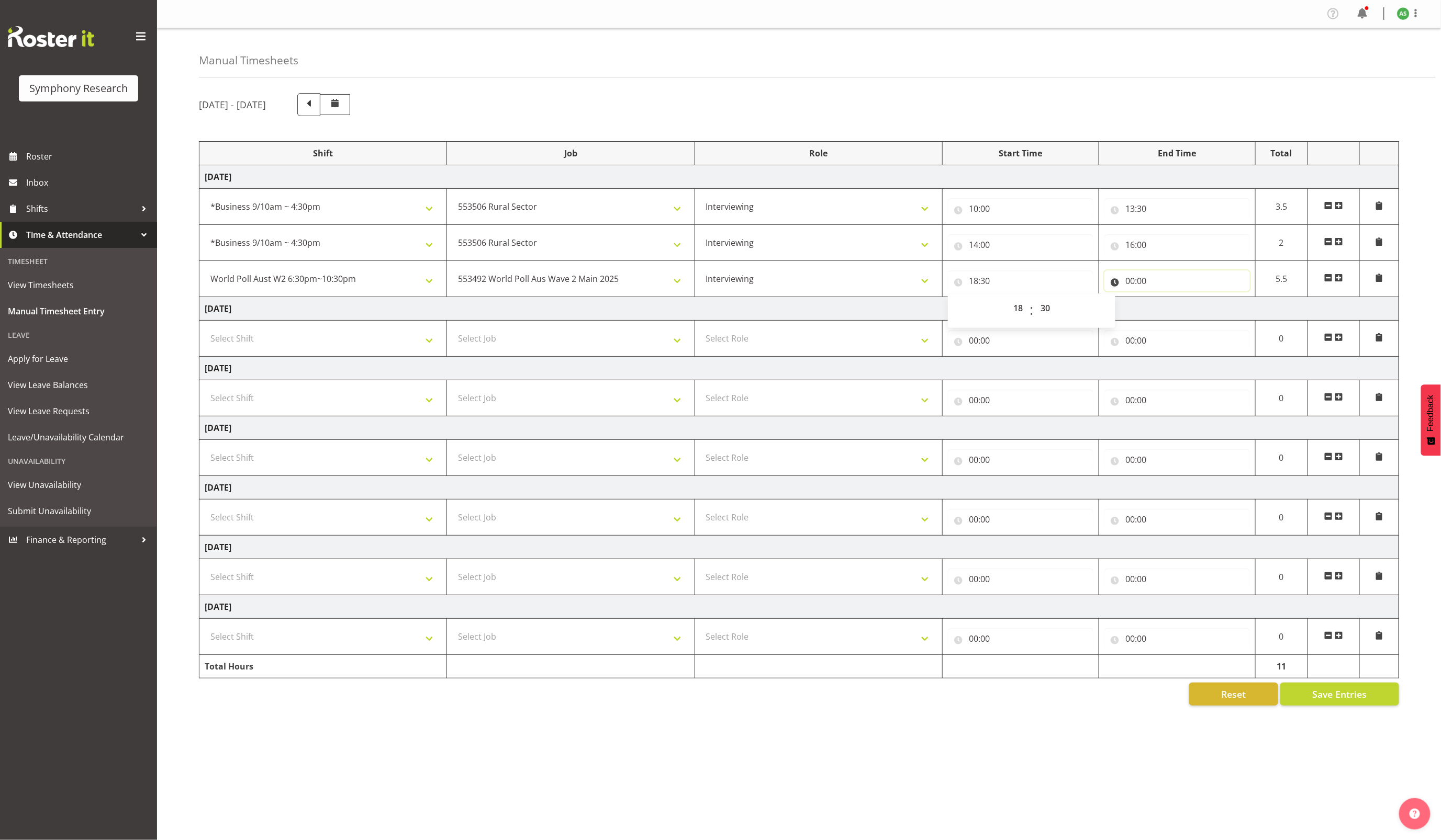
click at [1132, 282] on input "00:00" at bounding box center [1177, 281] width 146 height 21
click at [1169, 300] on select "00 01 02 03 04 05 06 07 08 09 10 11 12 13 14 15 16 17 18 19 20 21 22 23" at bounding box center [1176, 308] width 23 height 21
drag, startPoint x: 1130, startPoint y: 284, endPoint x: 1124, endPoint y: 280, distance: 7.2
click at [1128, 284] on input "00:00" at bounding box center [1177, 281] width 146 height 21
click at [1137, 285] on input "00:00" at bounding box center [1177, 281] width 146 height 21
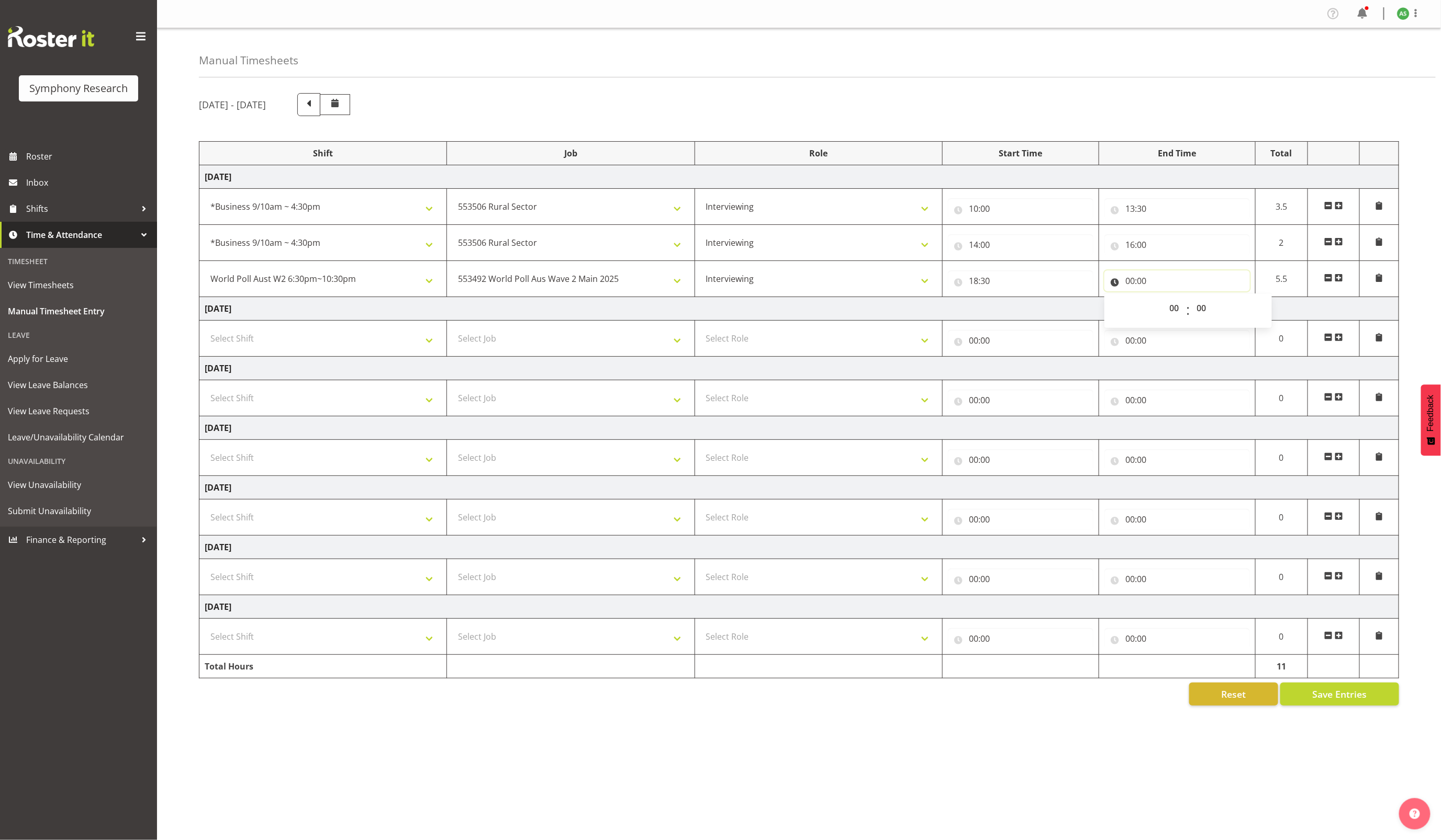
click at [1133, 282] on input "00:00" at bounding box center [1177, 281] width 146 height 21
click at [1132, 282] on input "00:00" at bounding box center [1177, 281] width 146 height 21
click at [1170, 311] on select "00 01 02 03 04 05 06 07 08 09 10 11 12 13 14 15 16 17 18 19 20 21 22 23" at bounding box center [1176, 308] width 23 height 21
select select "22"
click at [1164, 300] on select "00 01 02 03 04 05 06 07 08 09 10 11 12 13 14 15 16 17 18 19 20 21 22 23" at bounding box center [1176, 308] width 23 height 21
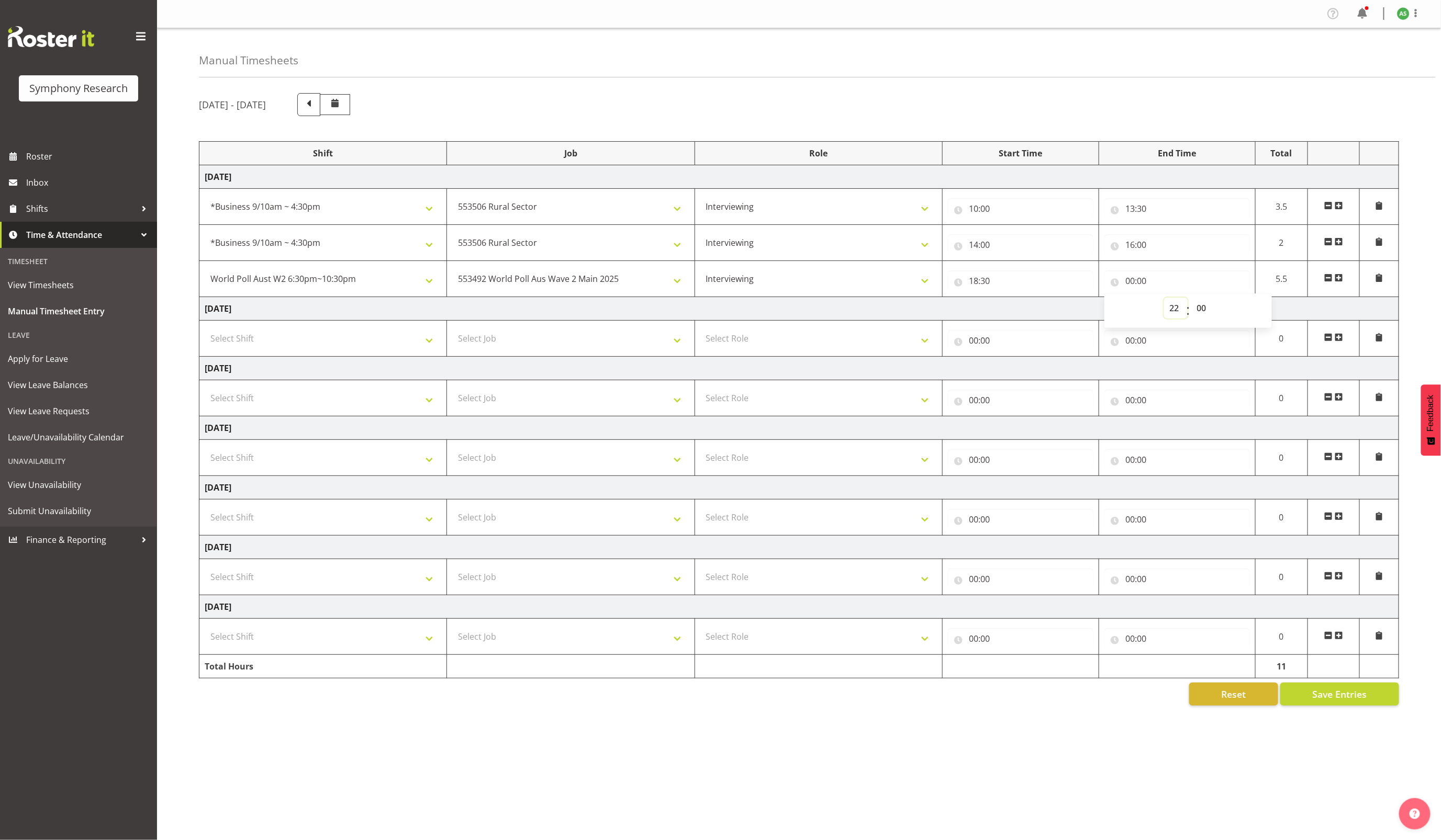
type input "22:00"
click at [1165, 277] on input "22:00" at bounding box center [1177, 281] width 146 height 21
click at [1141, 277] on input "22:00" at bounding box center [1177, 281] width 146 height 21
click at [1203, 308] on select "00 01 02 03 04 05 06 07 08 09 10 11 12 13 14 15 16 17 18 19 20 21 22 23 24 25 2…" at bounding box center [1203, 308] width 23 height 21
click at [1143, 284] on input "22:00" at bounding box center [1177, 281] width 146 height 21
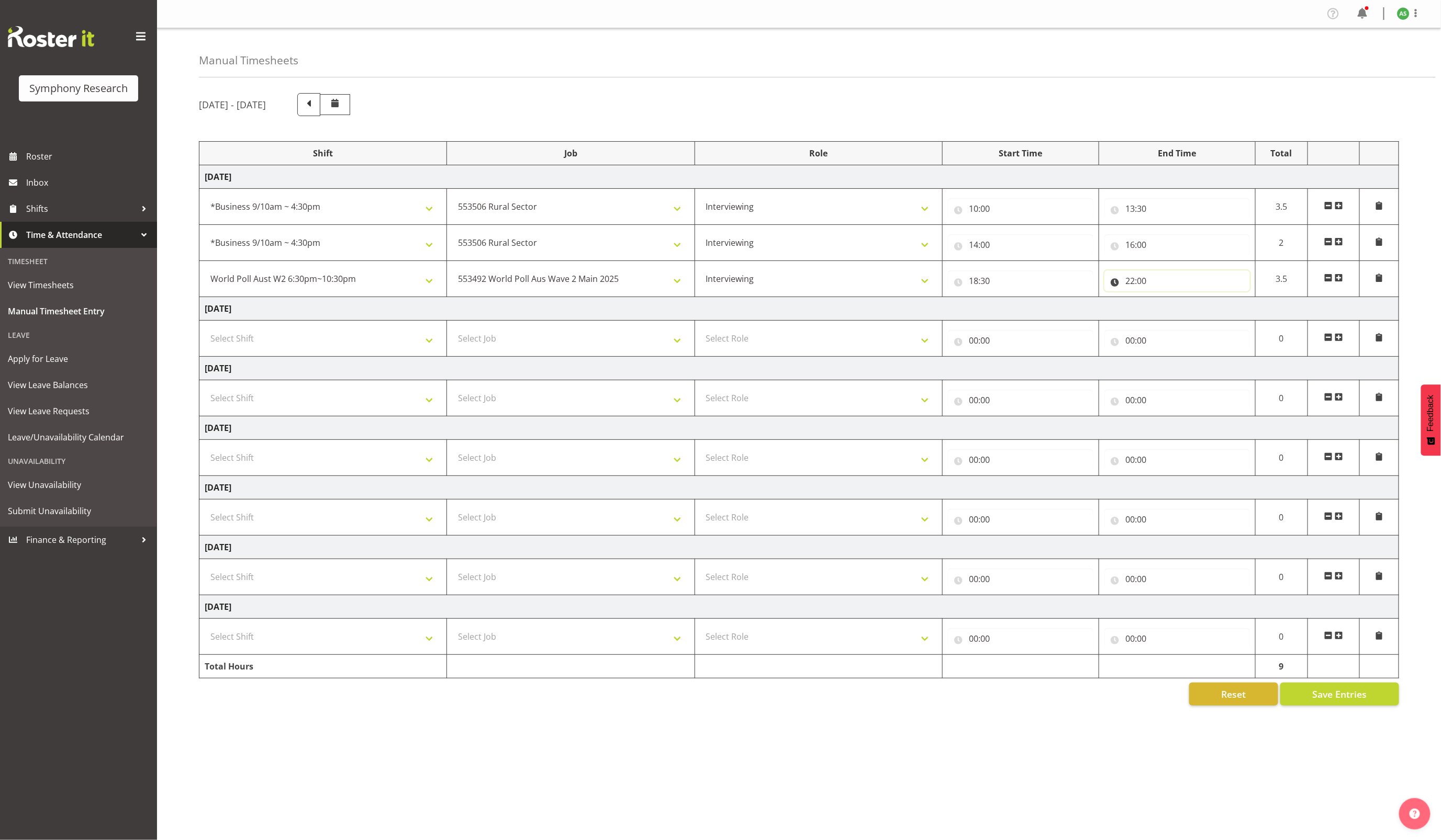
click at [1143, 284] on input "22:00" at bounding box center [1177, 281] width 146 height 21
click at [1204, 310] on select "00 01 02 03 04 05 06 07 08 09 10 11 12 13 14 15 16 17 18 19 20 21 22 23 24 25 2…" at bounding box center [1203, 308] width 23 height 21
select select "30"
click at [1192, 300] on select "00 01 02 03 04 05 06 07 08 09 10 11 12 13 14 15 16 17 18 19 20 21 22 23 24 25 2…" at bounding box center [1203, 308] width 23 height 21
type input "22:30"
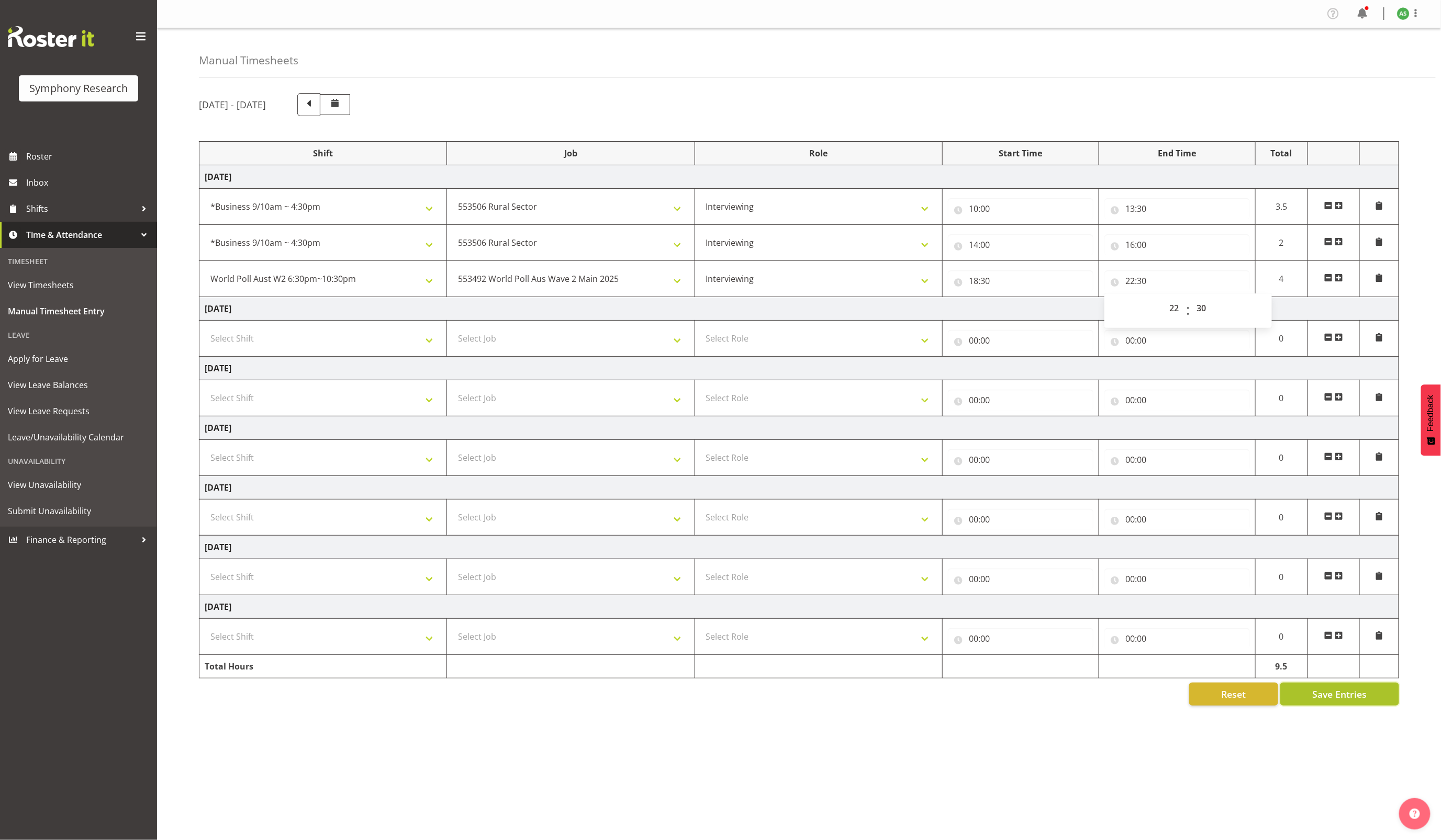
click at [1330, 701] on span "Save Entries" at bounding box center [1339, 694] width 54 height 14
